Goal: Obtain resource: Download file/media

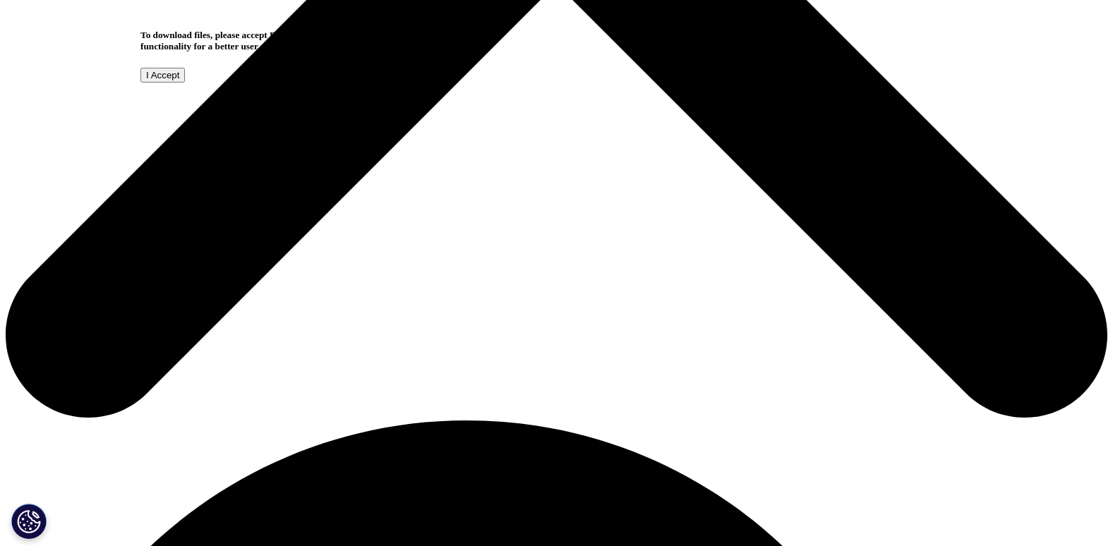
scroll to position [705, 0]
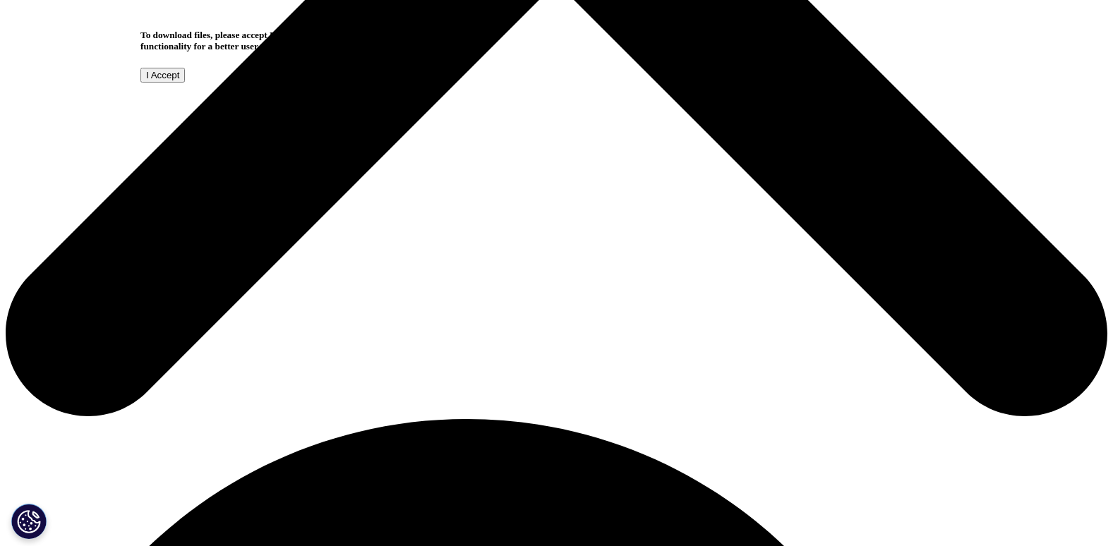
click at [185, 83] on input "I Accept" at bounding box center [162, 75] width 44 height 15
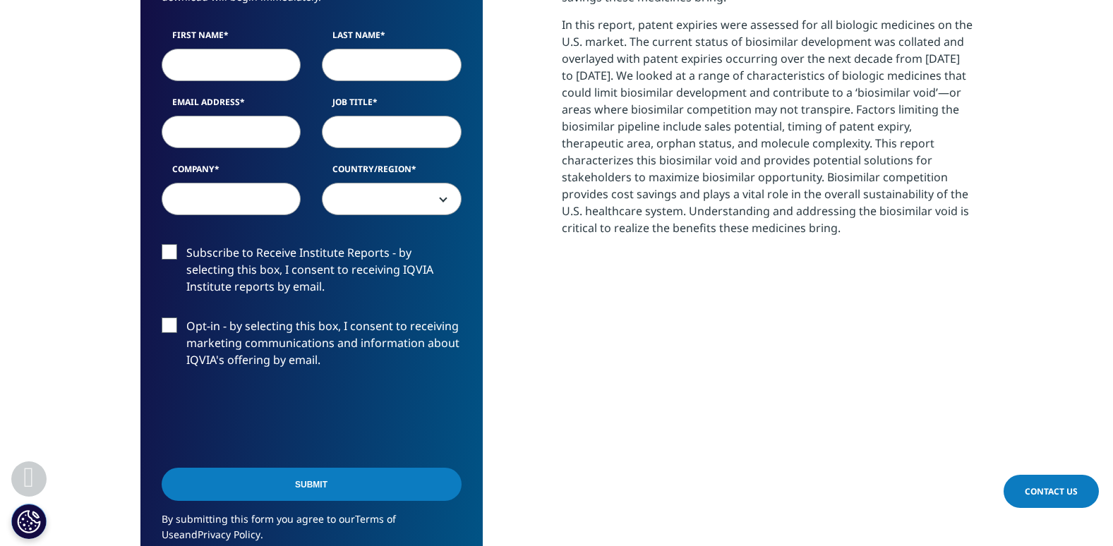
scroll to position [705, 0]
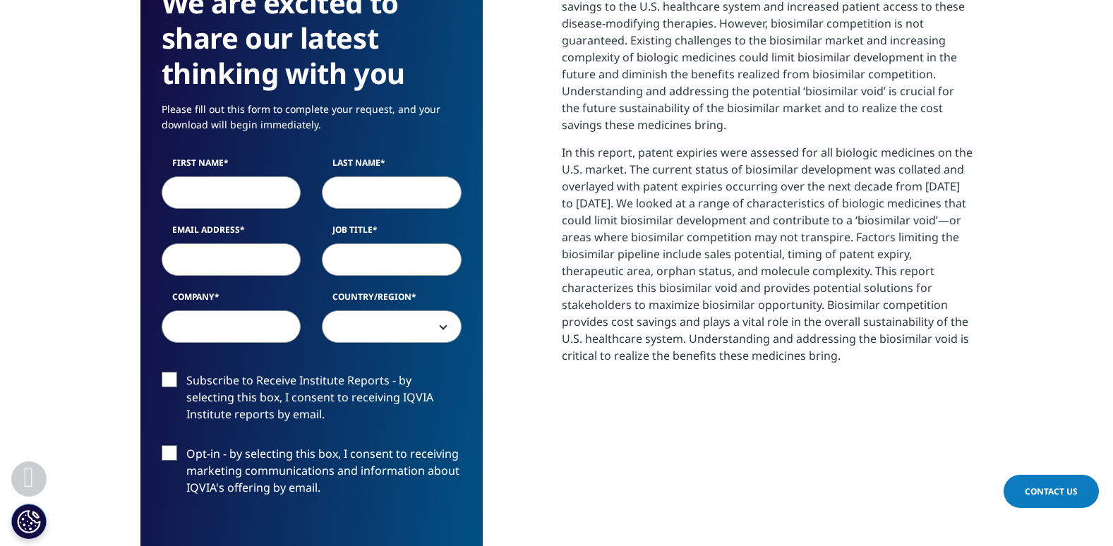
click at [253, 200] on input "First Name" at bounding box center [232, 192] width 140 height 32
type input "[PERSON_NAME]"
type input "[EMAIL_ADDRESS][DOMAIN_NAME]"
type input "Town of [GEOGRAPHIC_DATA] Watershed Management Committee"
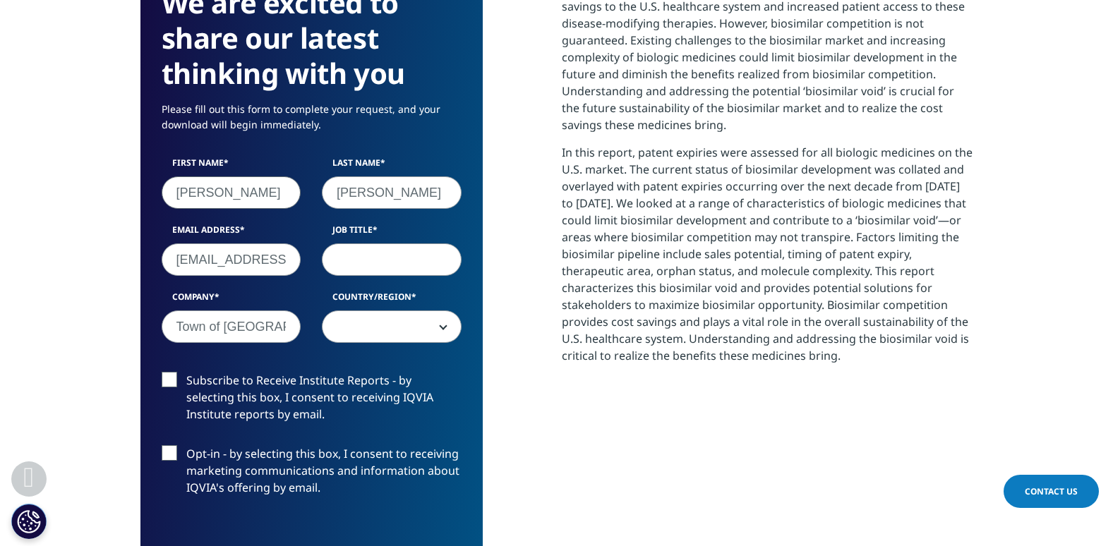
select select "[GEOGRAPHIC_DATA]"
click at [394, 265] on input "Job Title" at bounding box center [392, 259] width 140 height 32
type input "Ajunct Professor"
drag, startPoint x: 176, startPoint y: 327, endPoint x: 392, endPoint y: 328, distance: 215.2
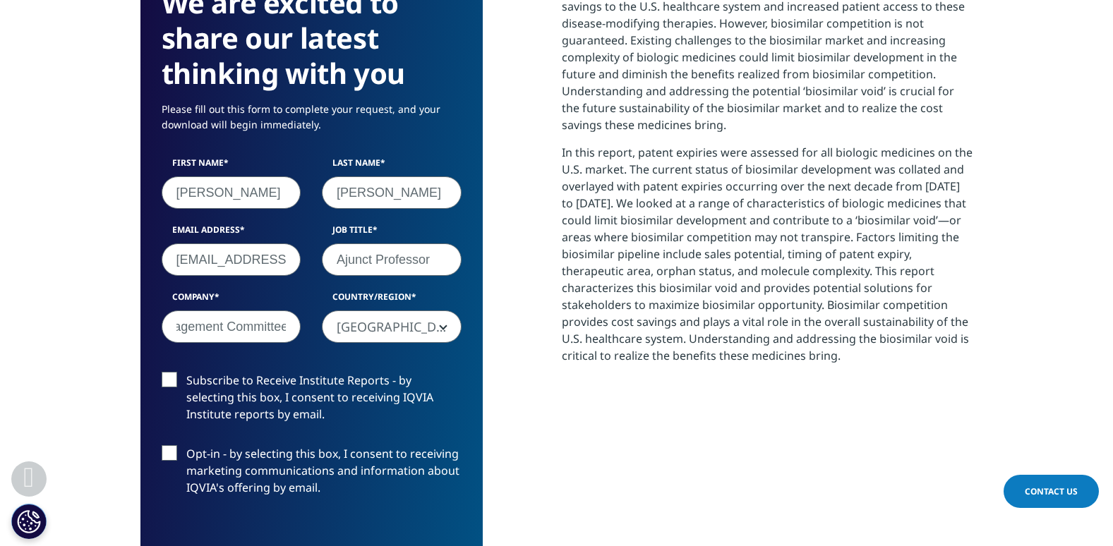
click at [392, 328] on div "First Name [PERSON_NAME] Last Name [PERSON_NAME] Email Address [EMAIL_ADDRESS][…" at bounding box center [311, 257] width 321 height 201
click at [217, 331] on input "Suffi" at bounding box center [232, 326] width 140 height 32
type input "[GEOGRAPHIC_DATA]"
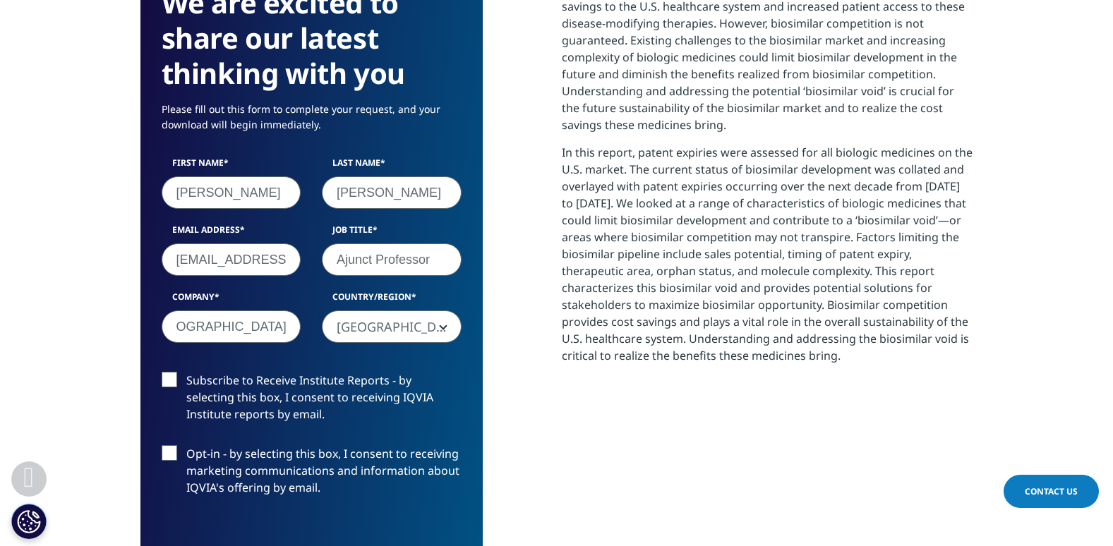
scroll to position [0, 0]
click at [170, 378] on label "Subscribe to Receive Institute Reports - by selecting this box, I consent to re…" at bounding box center [312, 401] width 300 height 59
click at [186, 372] on input "Subscribe to Receive Institute Reports - by selecting this box, I consent to re…" at bounding box center [186, 372] width 0 height 0
click at [170, 454] on label "Opt-in - by selecting this box, I consent to receiving marketing communications…" at bounding box center [312, 474] width 300 height 59
click at [186, 445] on input "Opt-in - by selecting this box, I consent to receiving marketing communications…" at bounding box center [186, 445] width 0 height 0
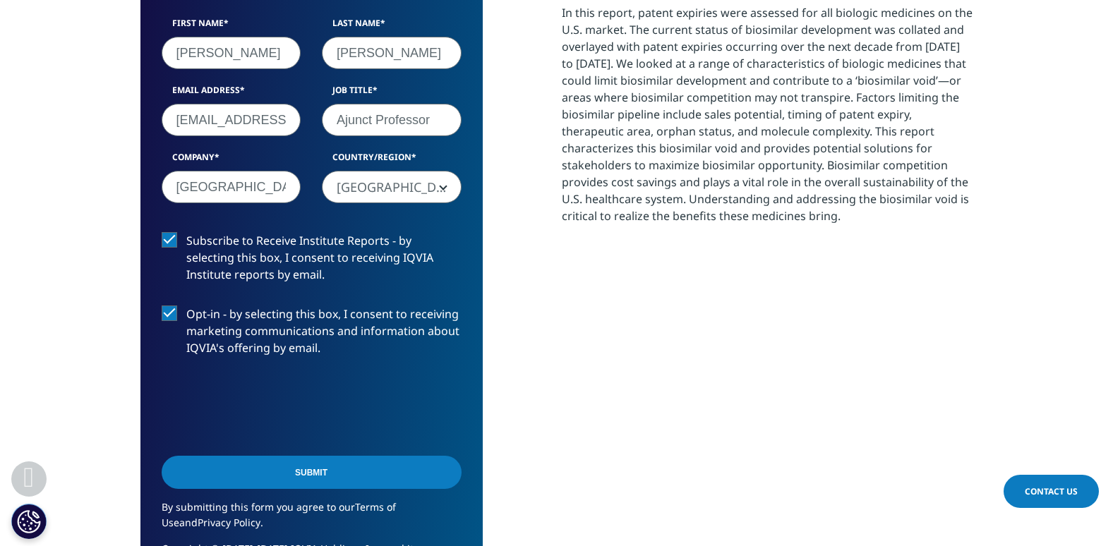
scroll to position [847, 0]
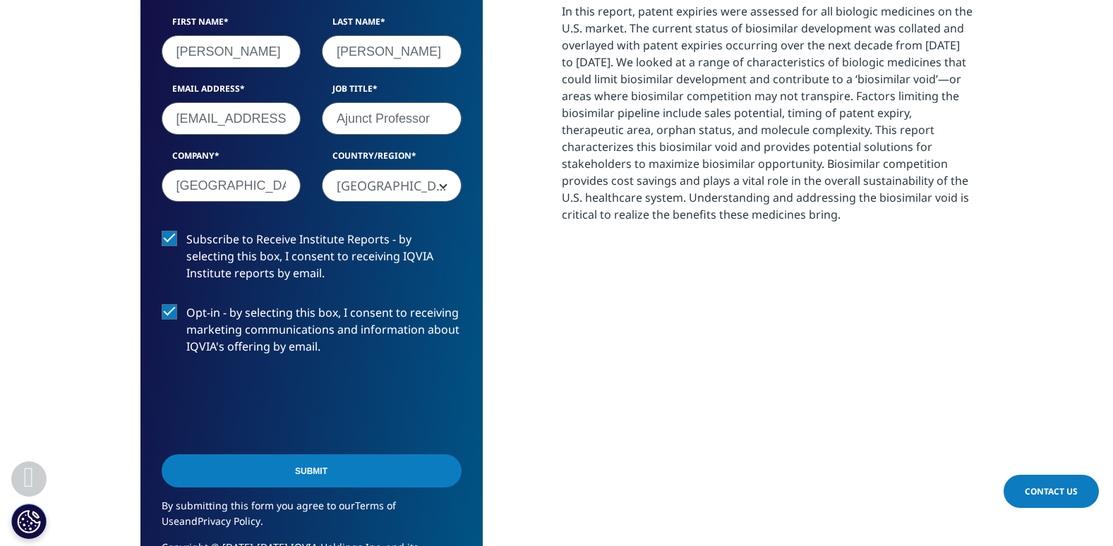
click at [271, 471] on input "Submit" at bounding box center [312, 470] width 300 height 33
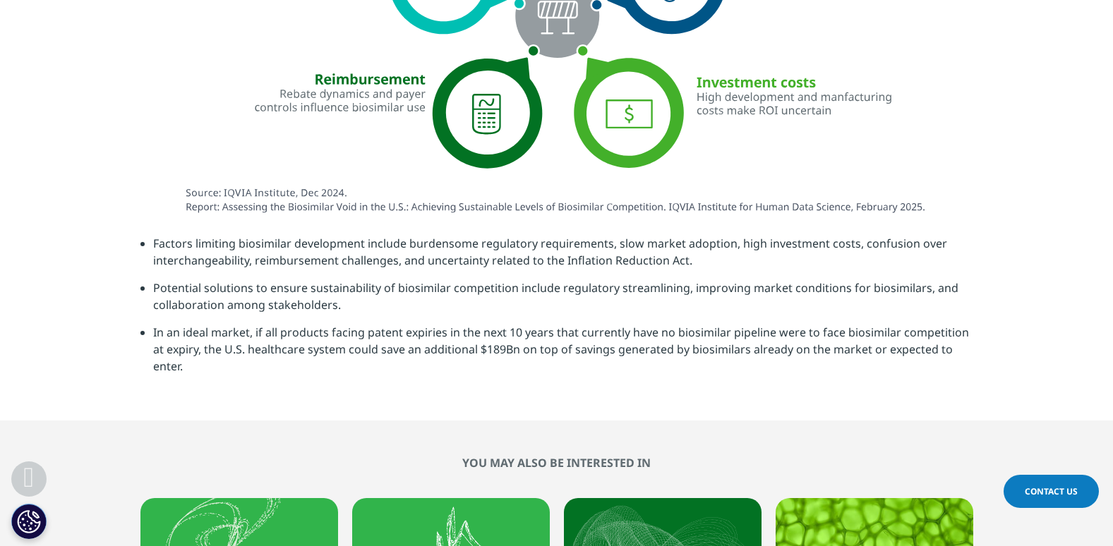
scroll to position [3371, 0]
